Goal: Information Seeking & Learning: Learn about a topic

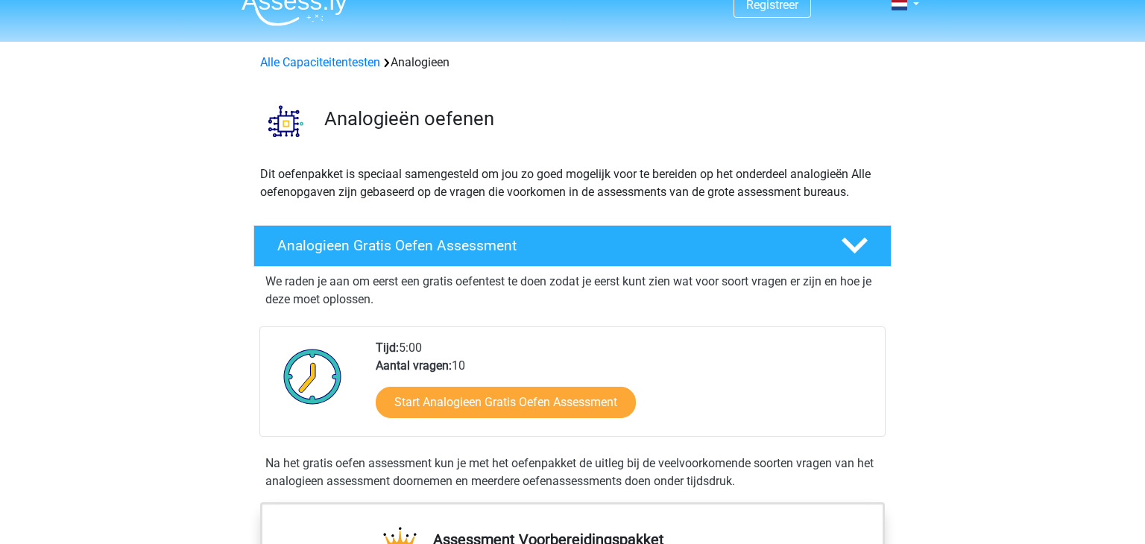
scroll to position [24, 0]
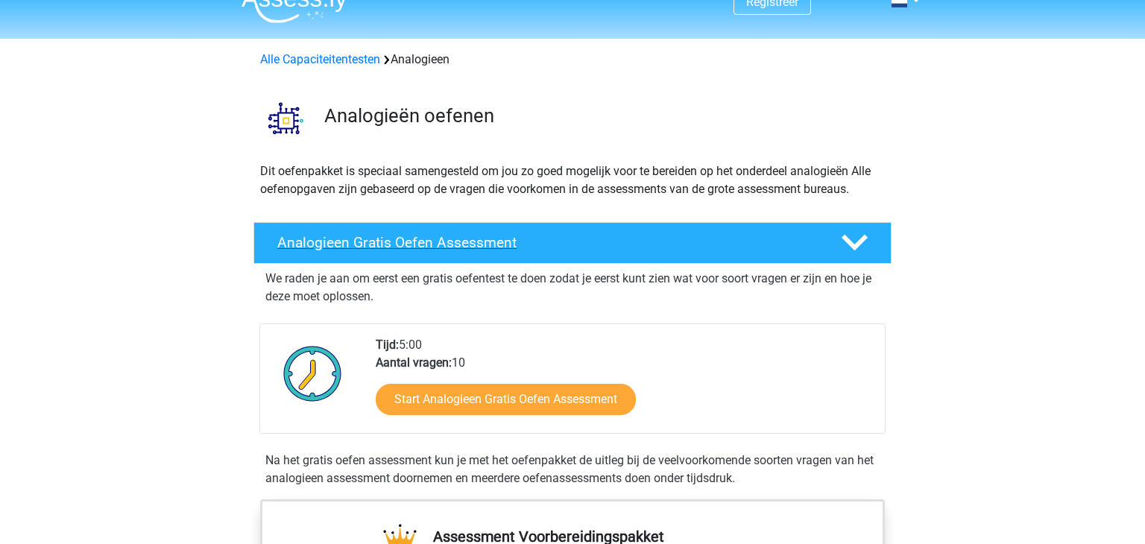
click at [752, 229] on div "Analogieen Gratis Oefen Assessment" at bounding box center [572, 243] width 638 height 42
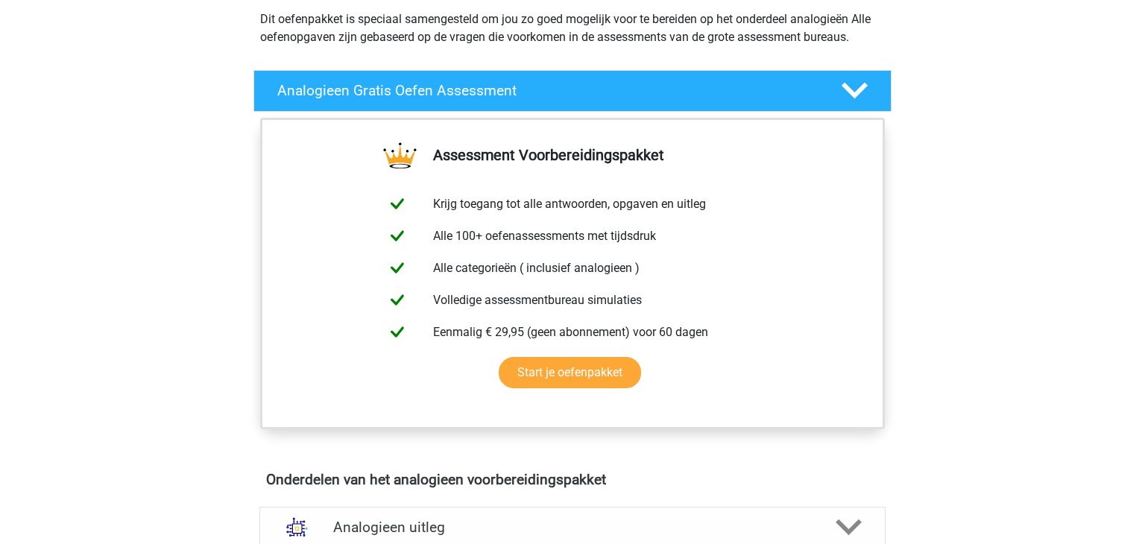
scroll to position [168, 0]
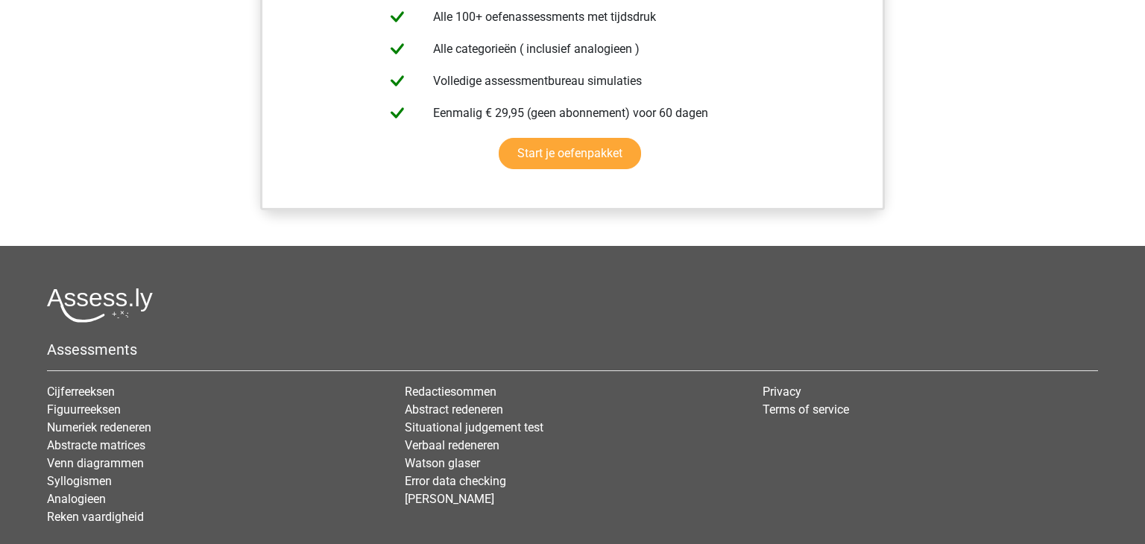
scroll to position [1246, 0]
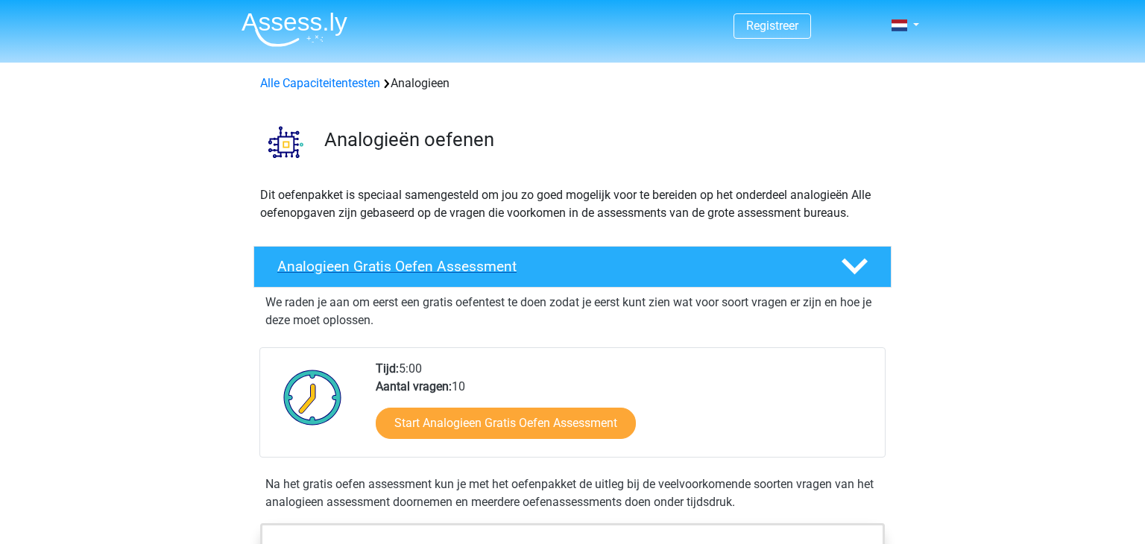
click at [856, 264] on icon at bounding box center [855, 266] width 26 height 26
